Goal: Task Accomplishment & Management: Use online tool/utility

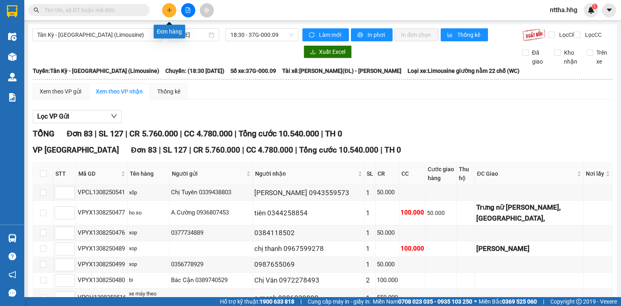
click at [167, 10] on icon "plus" at bounding box center [170, 10] width 6 height 6
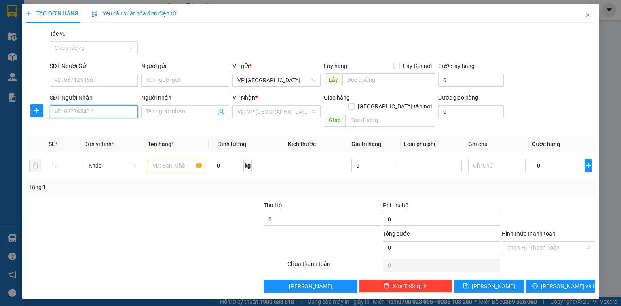
click at [73, 115] on input "SĐT Người Nhận" at bounding box center [94, 111] width 88 height 13
type input "0919019539"
click at [120, 127] on div "0919019539 - [PERSON_NAME]" at bounding box center [95, 127] width 80 height 9
type input "[PERSON_NAME]"
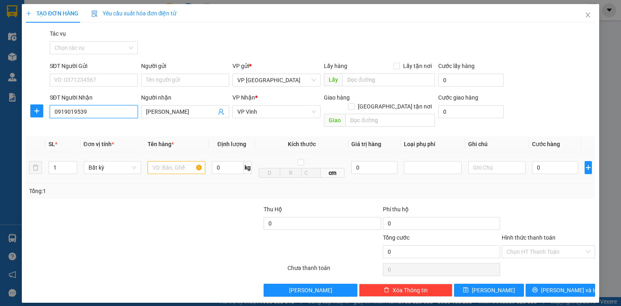
type input "0919019539"
click at [180, 161] on input "text" at bounding box center [177, 167] width 58 height 13
type input "ct"
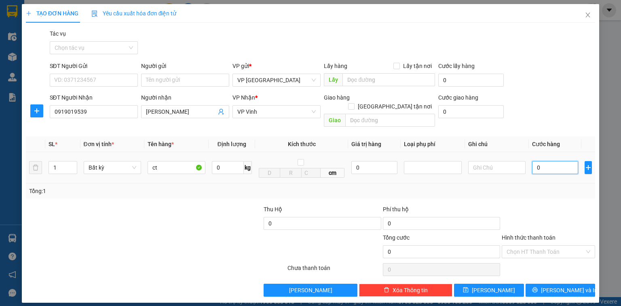
click at [568, 163] on input "0" at bounding box center [555, 167] width 46 height 13
type input "7"
type input "70"
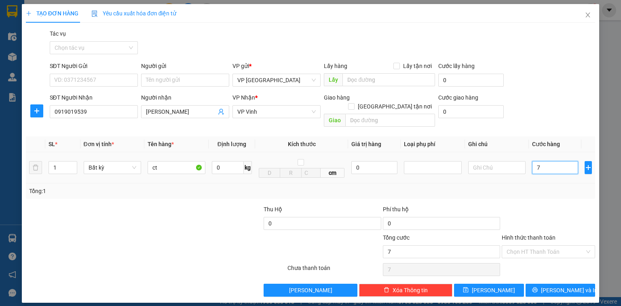
type input "70"
type input "700"
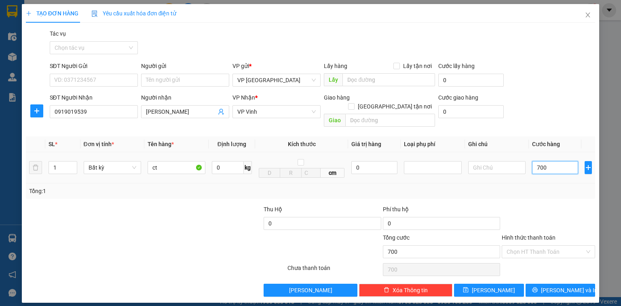
type input "7.000"
type input "70.000"
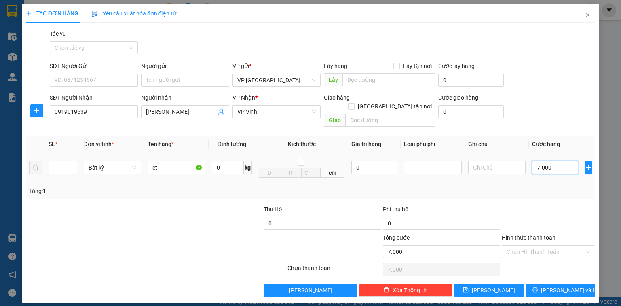
type input "70.000"
click at [566, 286] on span "[PERSON_NAME] và In" at bounding box center [569, 290] width 57 height 9
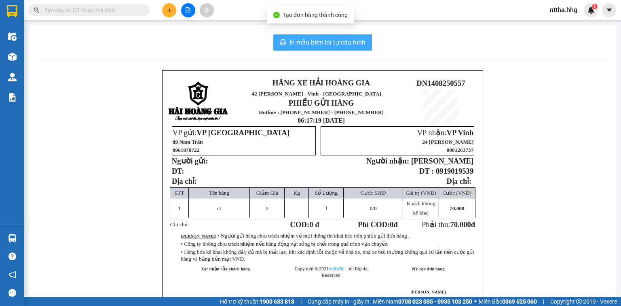
click at [329, 45] on span "In mẫu biên lai tự cấu hình" at bounding box center [328, 42] width 76 height 10
